Goal: Book appointment/travel/reservation

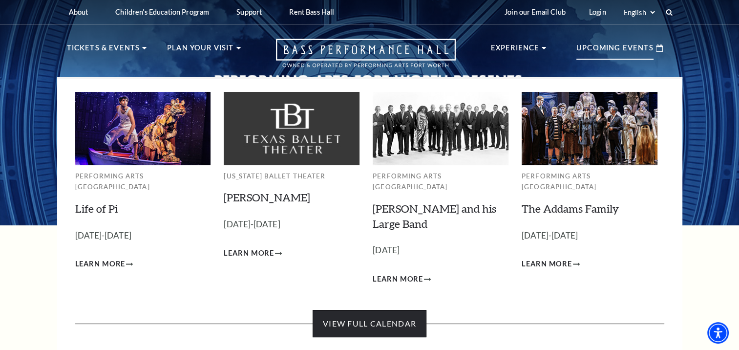
click at [370, 312] on link "View Full Calendar" at bounding box center [370, 323] width 114 height 27
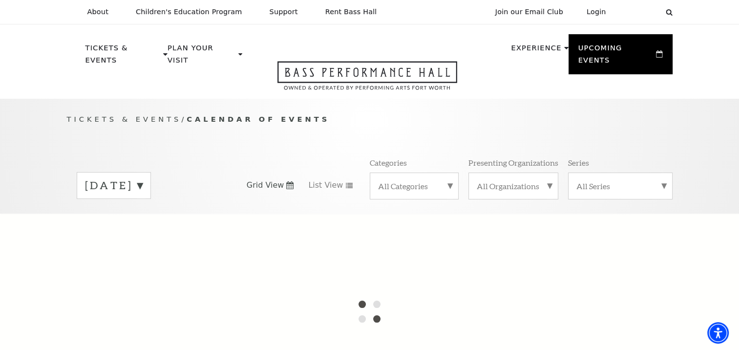
click at [143, 178] on label "[DATE]" at bounding box center [114, 185] width 58 height 15
click at [143, 195] on label "[DATE]" at bounding box center [114, 205] width 58 height 21
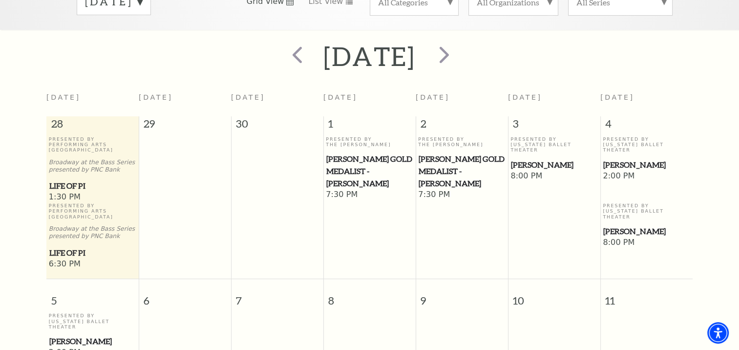
scroll to position [37, 0]
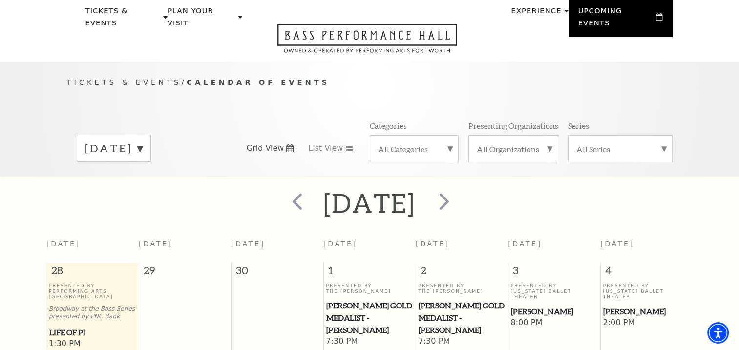
click at [151, 135] on div "[DATE]" at bounding box center [114, 148] width 74 height 27
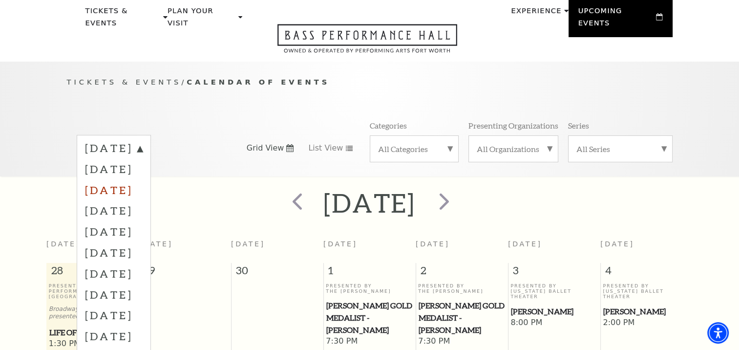
click at [143, 179] on label "[DATE]" at bounding box center [114, 189] width 58 height 21
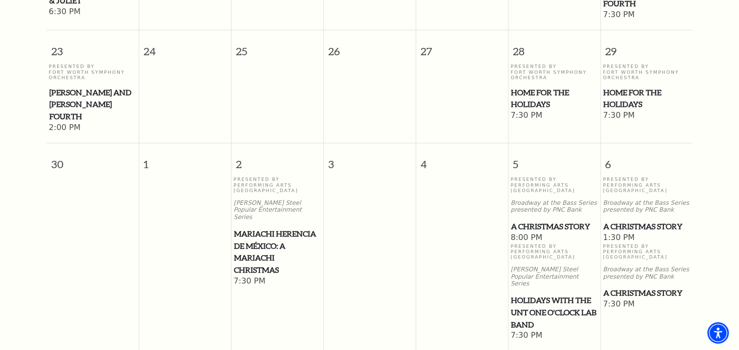
scroll to position [916, 0]
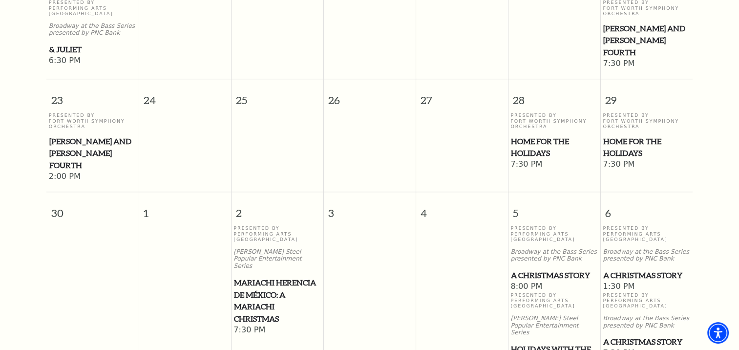
click at [543, 138] on span "Home for the Holidays" at bounding box center [554, 147] width 86 height 24
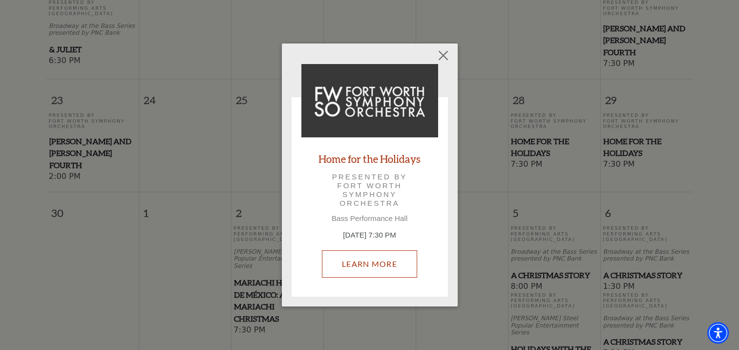
click at [374, 269] on link "Learn More" at bounding box center [369, 263] width 95 height 27
